Goal: Information Seeking & Learning: Learn about a topic

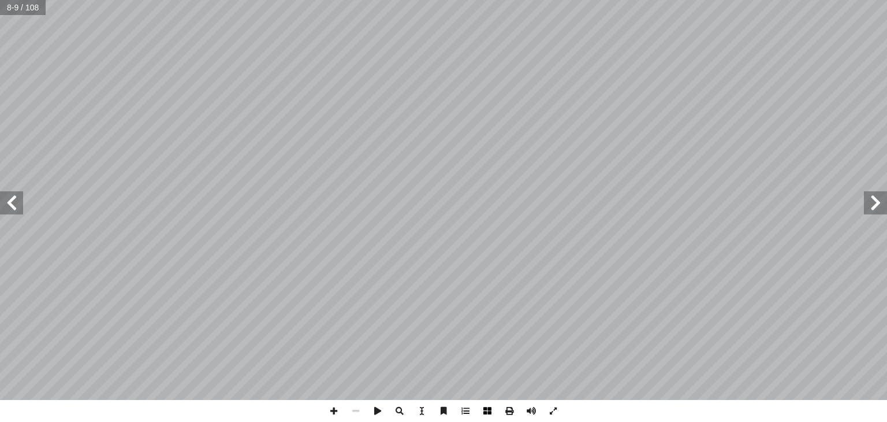
click at [490, 414] on span at bounding box center [488, 411] width 22 height 22
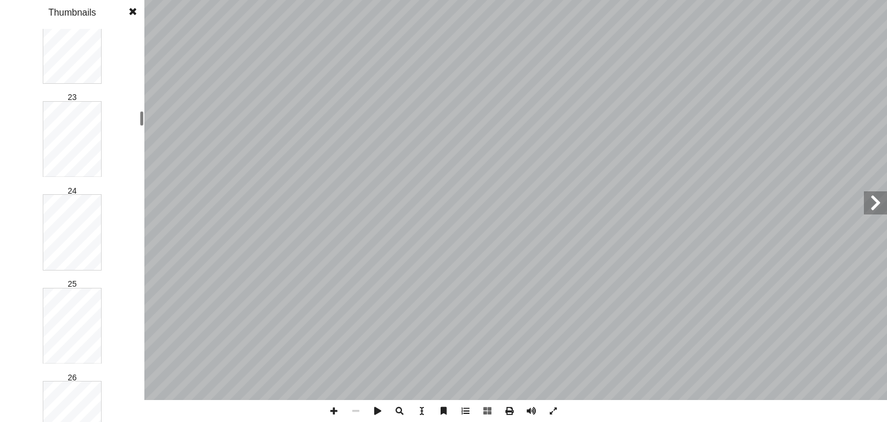
click at [144, 124] on div "1 2 3 4 5 6 7 8 9 10 11 12 13 14 15 16 17 18 19 20 21 22 23 24 25 26 27 28 29 3…" at bounding box center [72, 225] width 144 height 393
